Goal: Transaction & Acquisition: Subscribe to service/newsletter

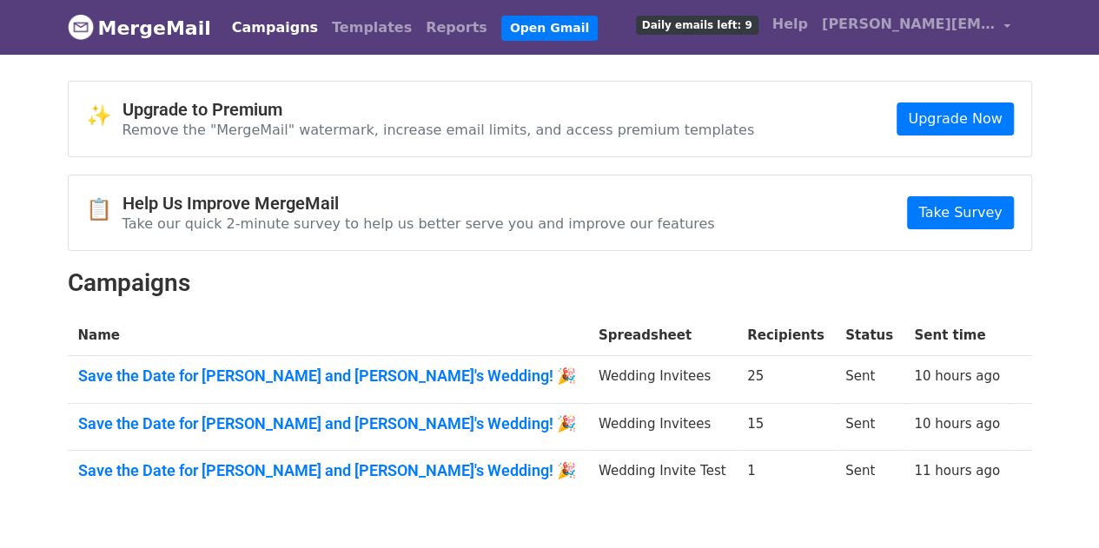
click at [698, 28] on span "Daily emails left: 9" at bounding box center [697, 25] width 122 height 19
click at [748, 33] on span "Daily emails left: 9" at bounding box center [697, 25] width 122 height 19
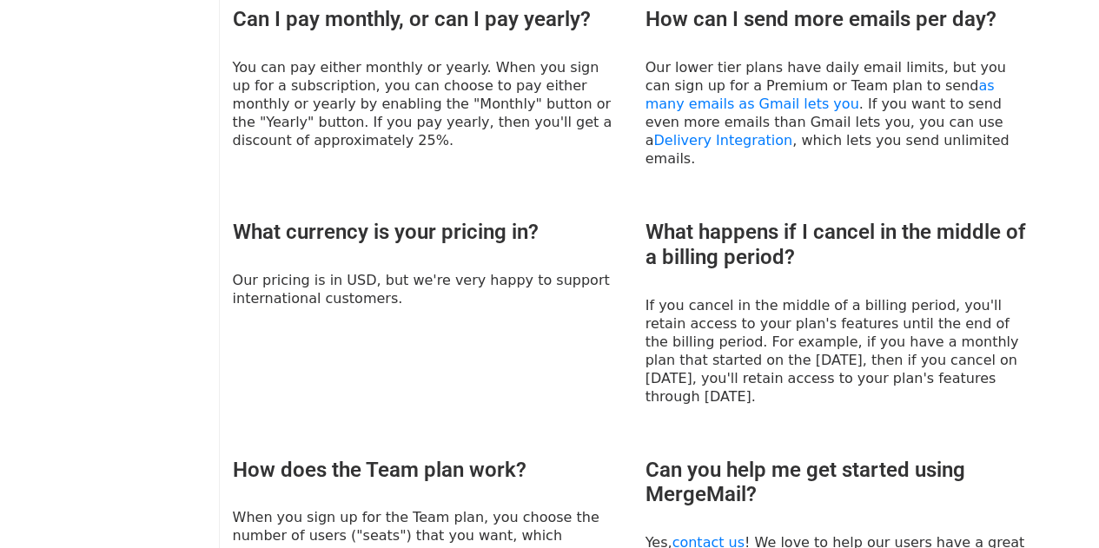
scroll to position [1266, 0]
